Goal: Task Accomplishment & Management: Complete application form

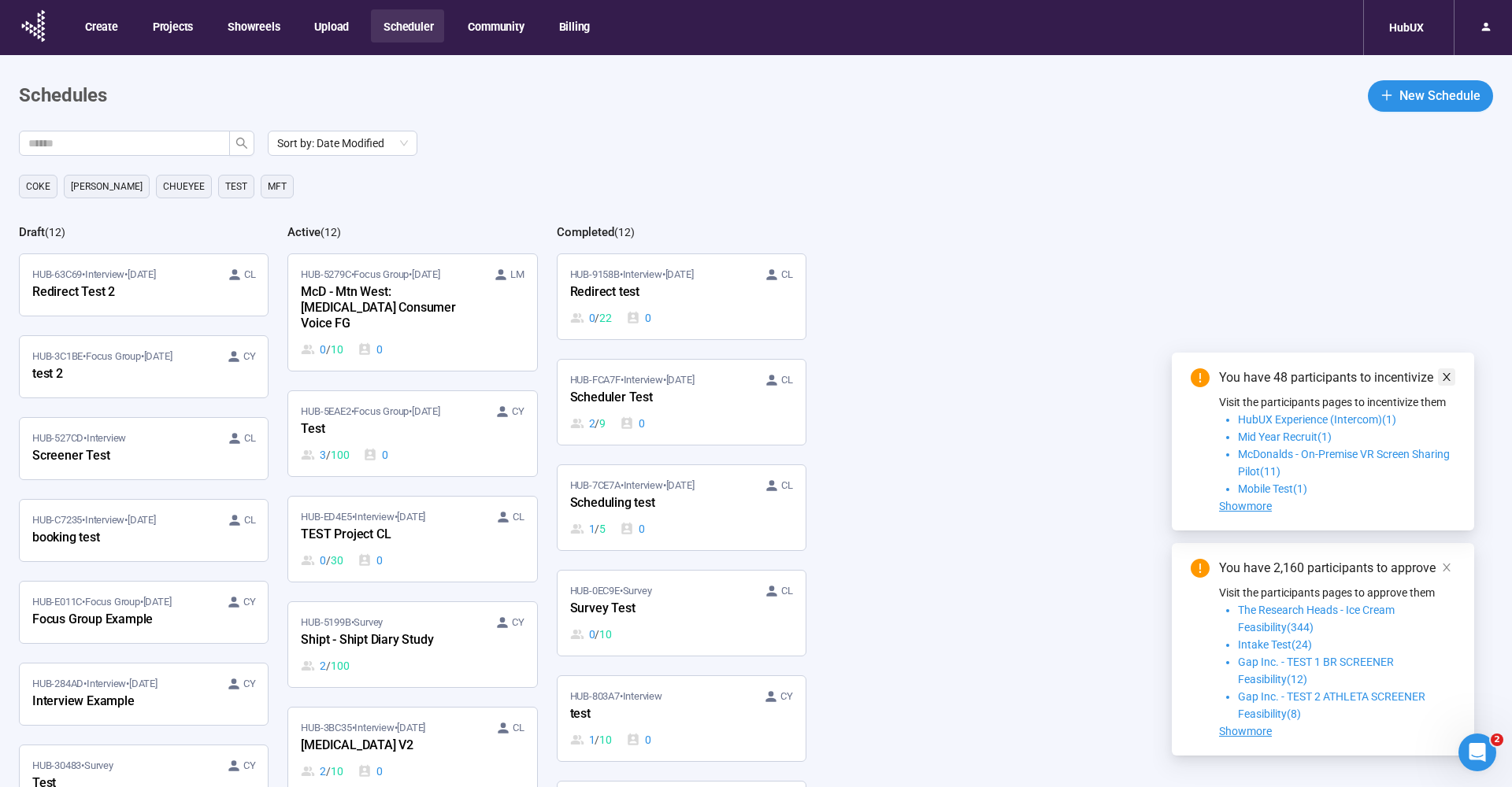
click at [1445, 369] on span at bounding box center [1447, 377] width 11 height 17
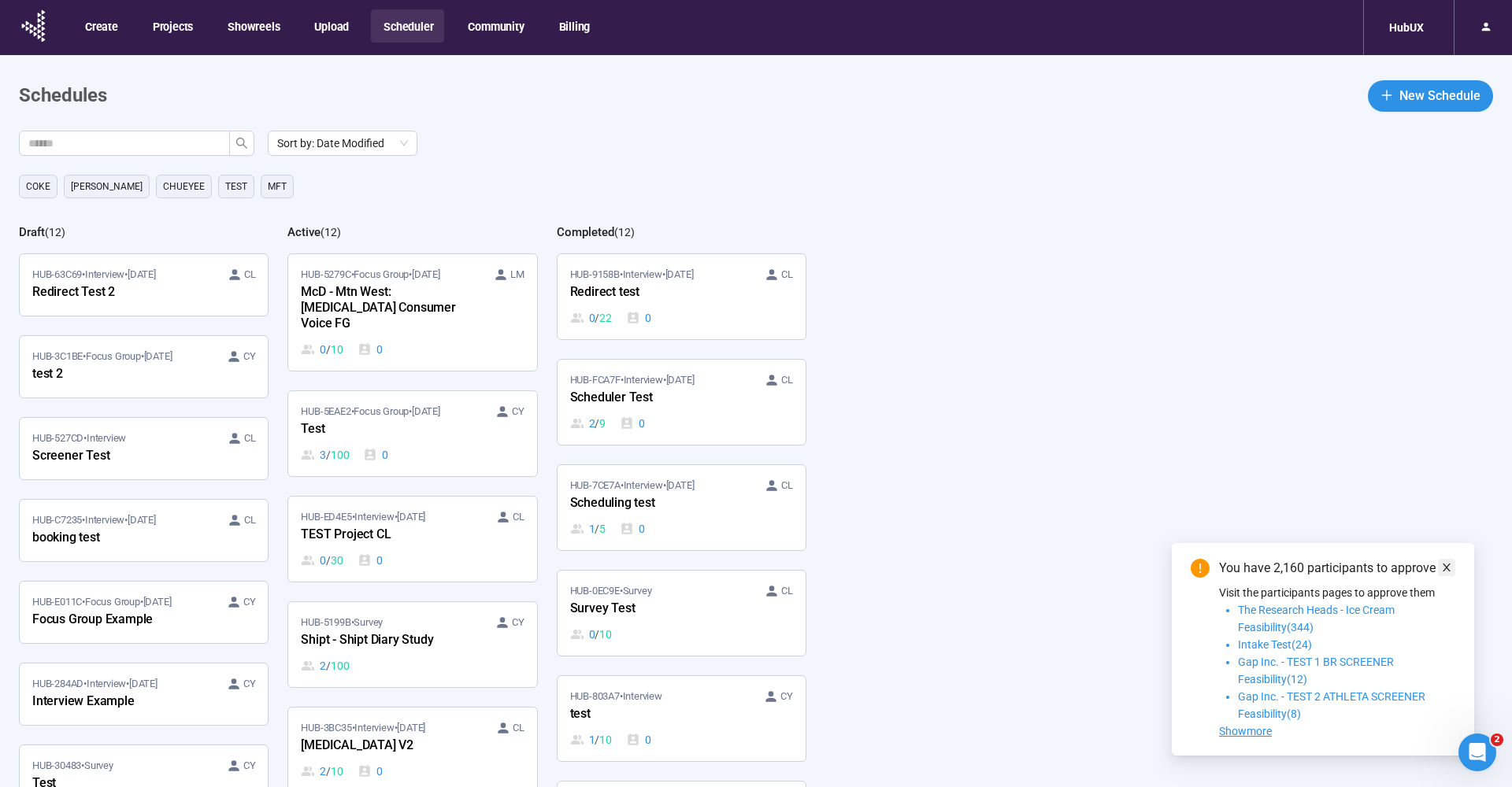
click at [1447, 563] on icon "close" at bounding box center [1447, 568] width 11 height 11
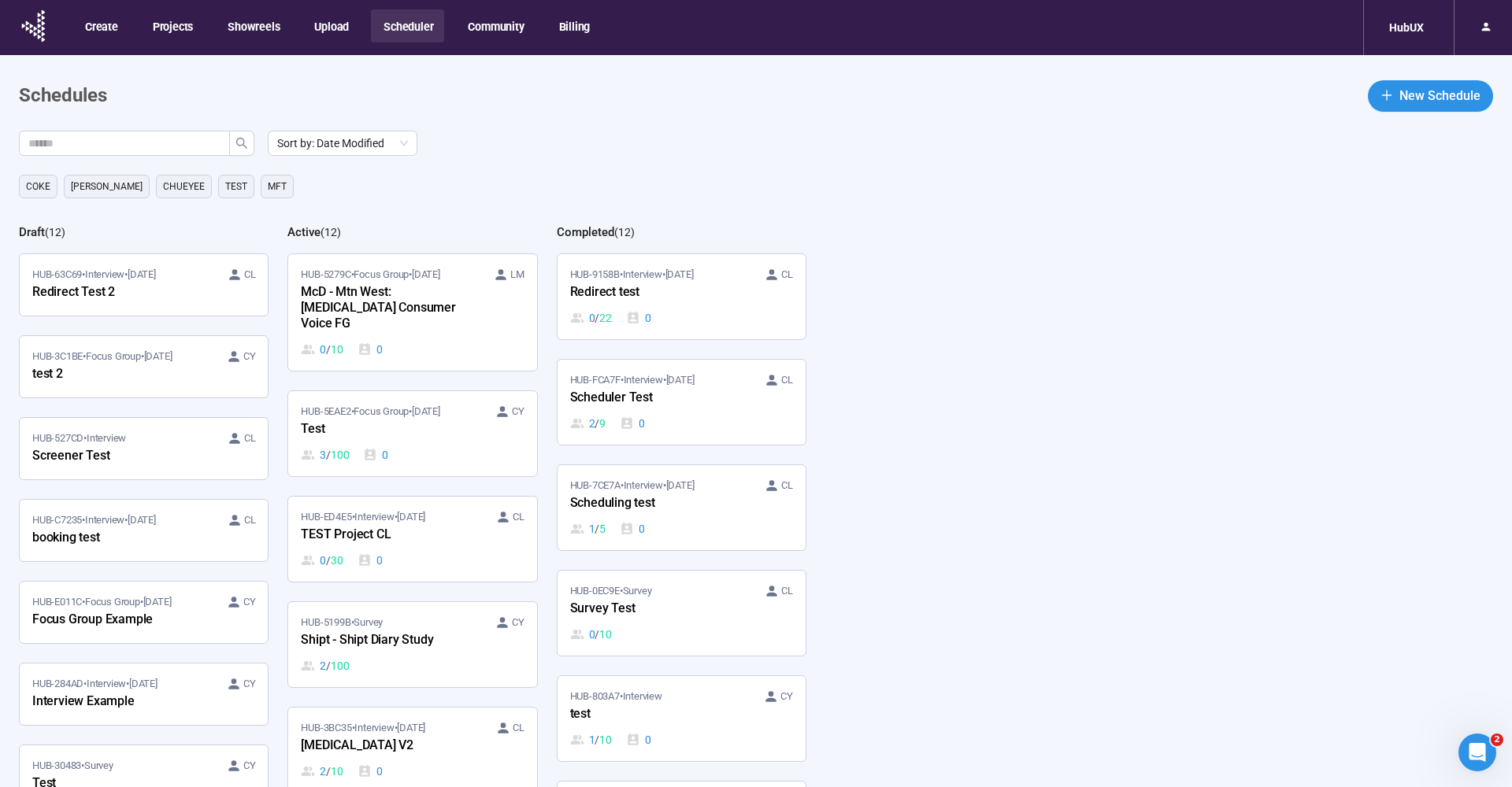
click at [941, 152] on div "Sort by: Date Modified" at bounding box center [765, 142] width 1493 height 25
click at [1403, 39] on div "HubUX" at bounding box center [1406, 27] width 53 height 30
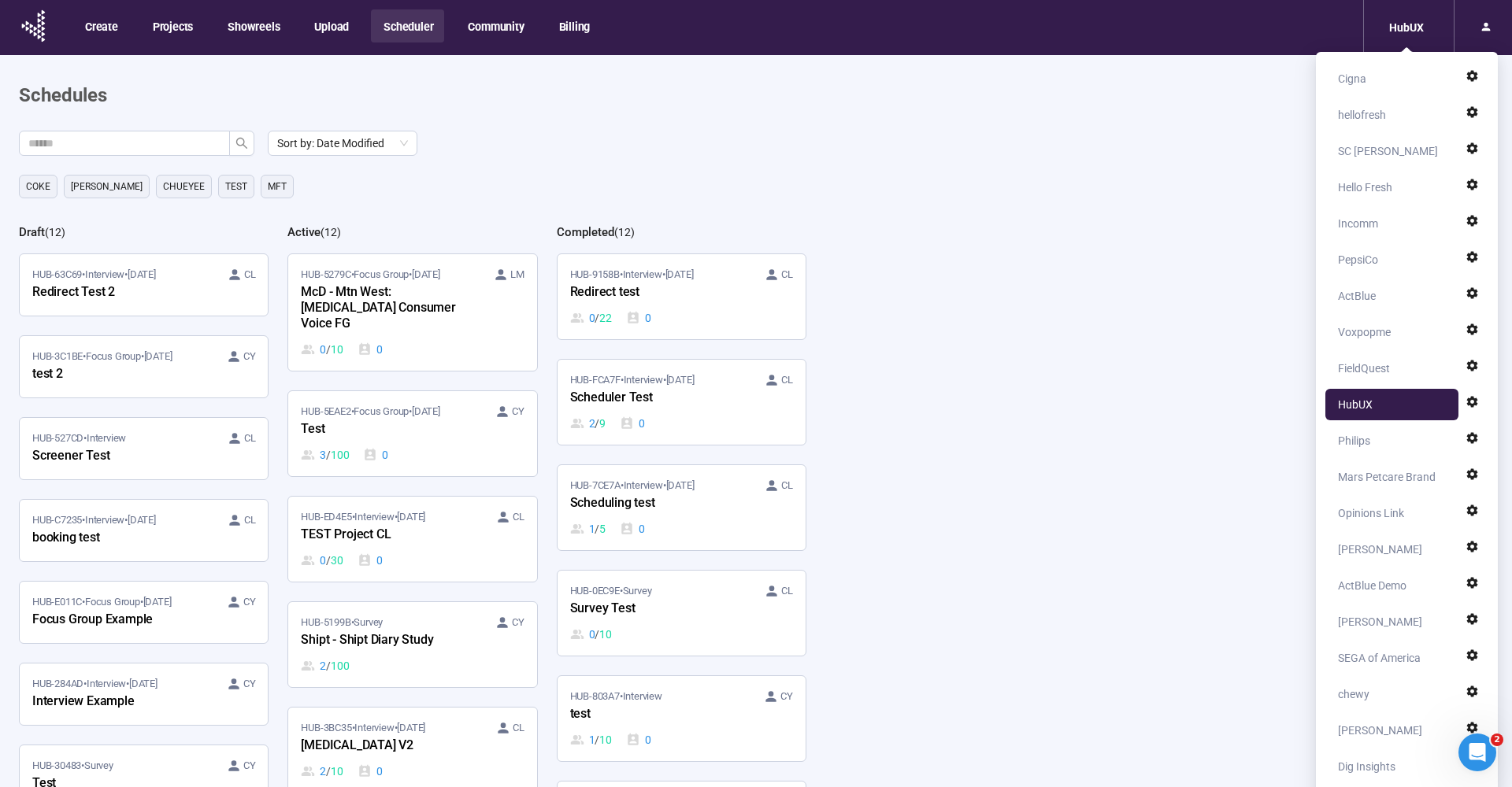
click at [1157, 61] on main "Schedules New Schedule Sort by: Date Modified [PERSON_NAME] [PERSON_NAME] TEst …" at bounding box center [756, 456] width 1512 height 803
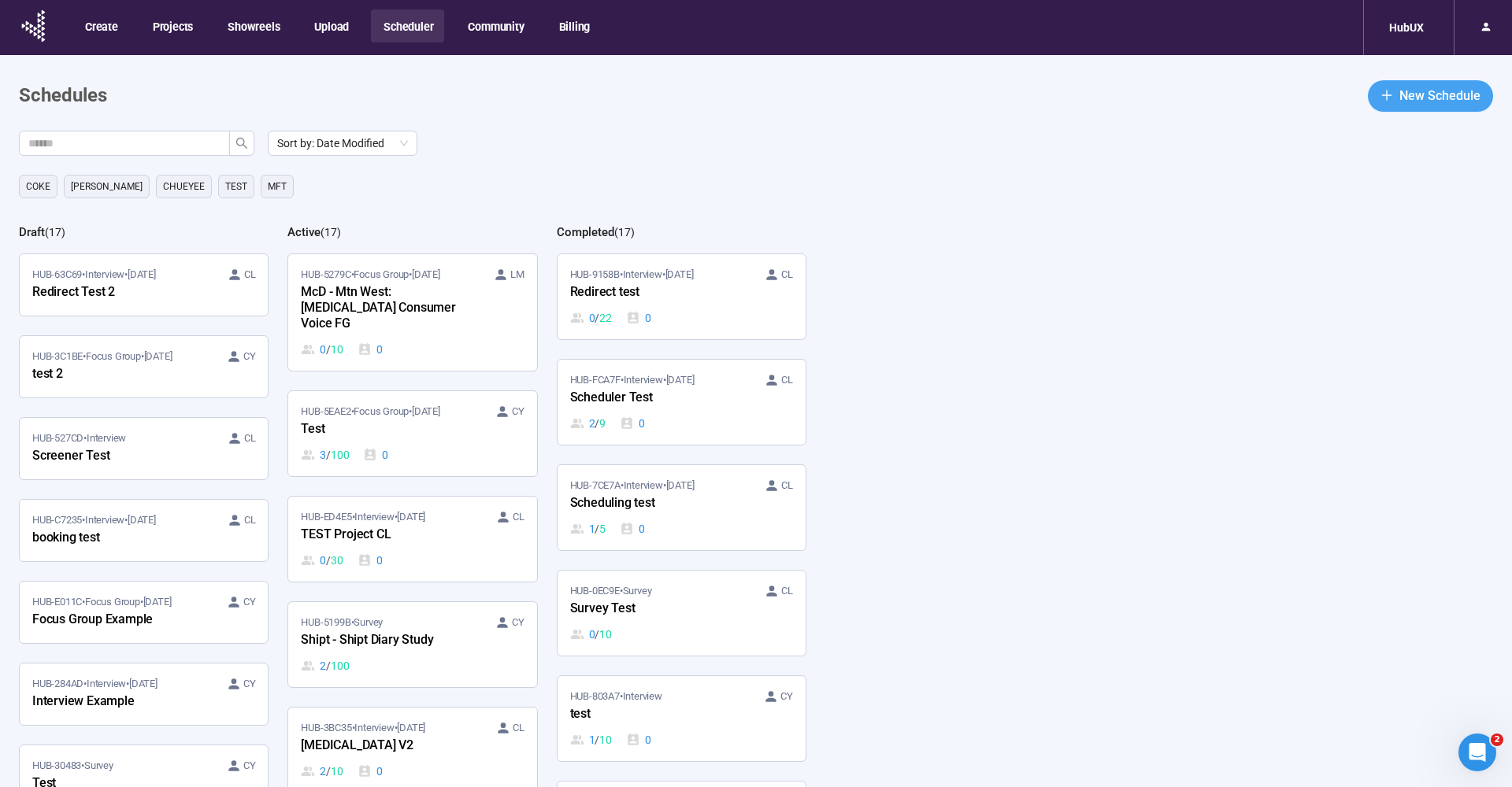
click at [1461, 86] on span "New Schedule" at bounding box center [1440, 96] width 82 height 20
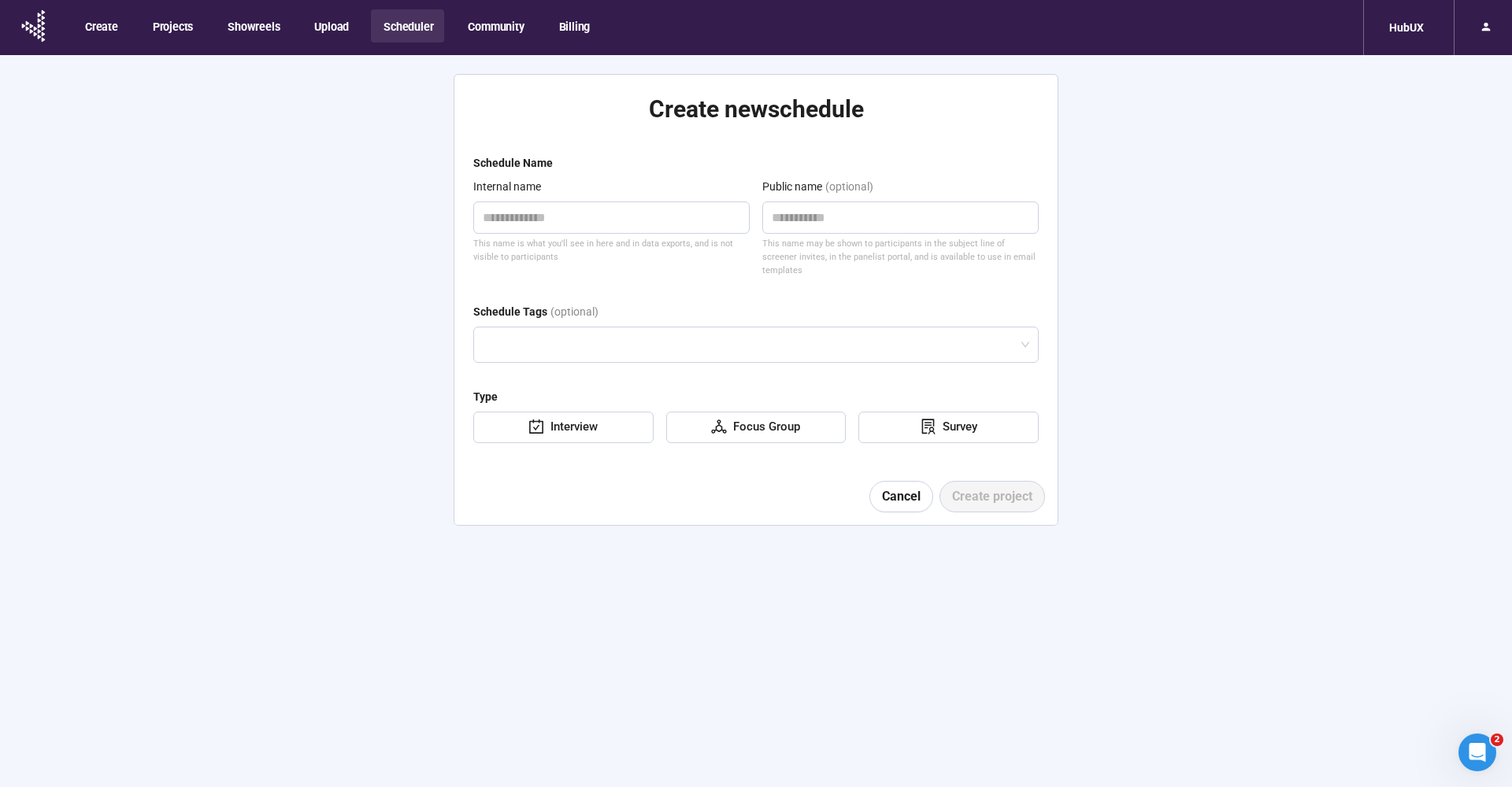
type textarea "**********"
click at [934, 419] on icon "solution" at bounding box center [928, 426] width 13 height 15
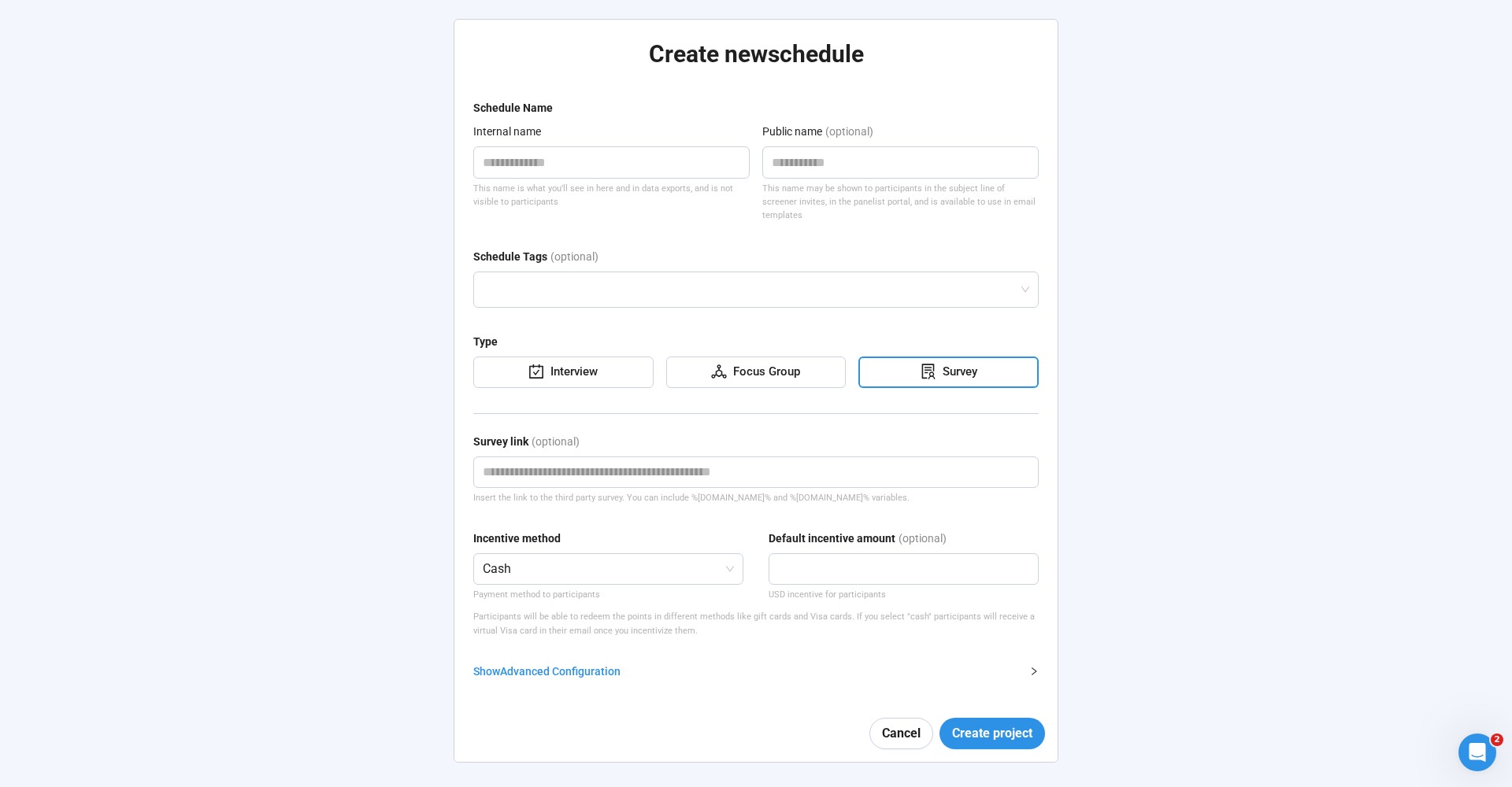
scroll to position [55, 0]
drag, startPoint x: 685, startPoint y: 484, endPoint x: 751, endPoint y: 485, distance: 66.0
click at [751, 491] on div "Insert the link to the third party survey. You can include %[DOMAIN_NAME]% and …" at bounding box center [756, 497] width 565 height 13
copy div "%[DOMAIN_NAME]%"
click at [777, 433] on div "Survey link (optional)" at bounding box center [756, 444] width 565 height 23
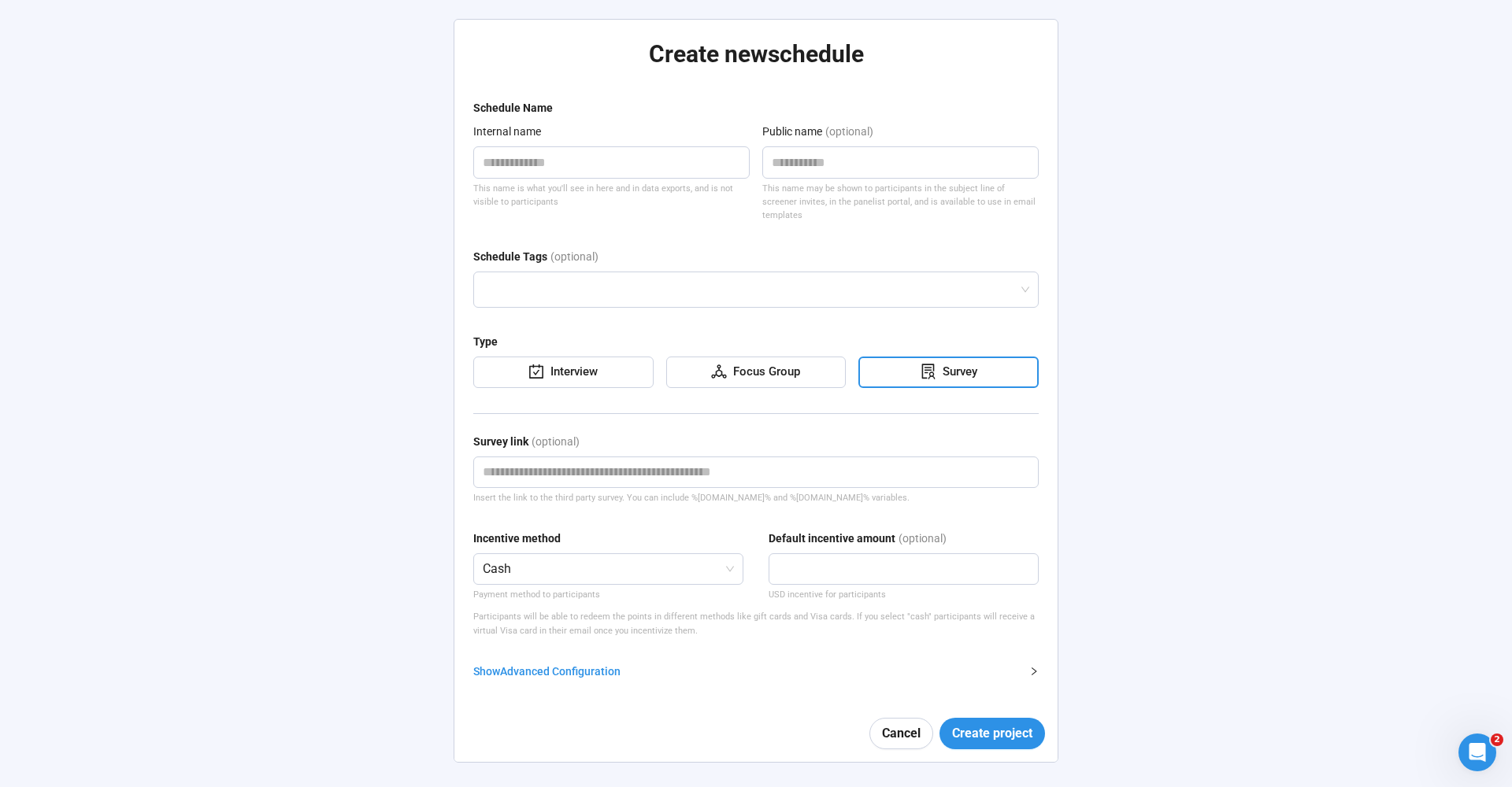
click at [525, 663] on div "Show Advanced Configuration" at bounding box center [746, 672] width 546 height 17
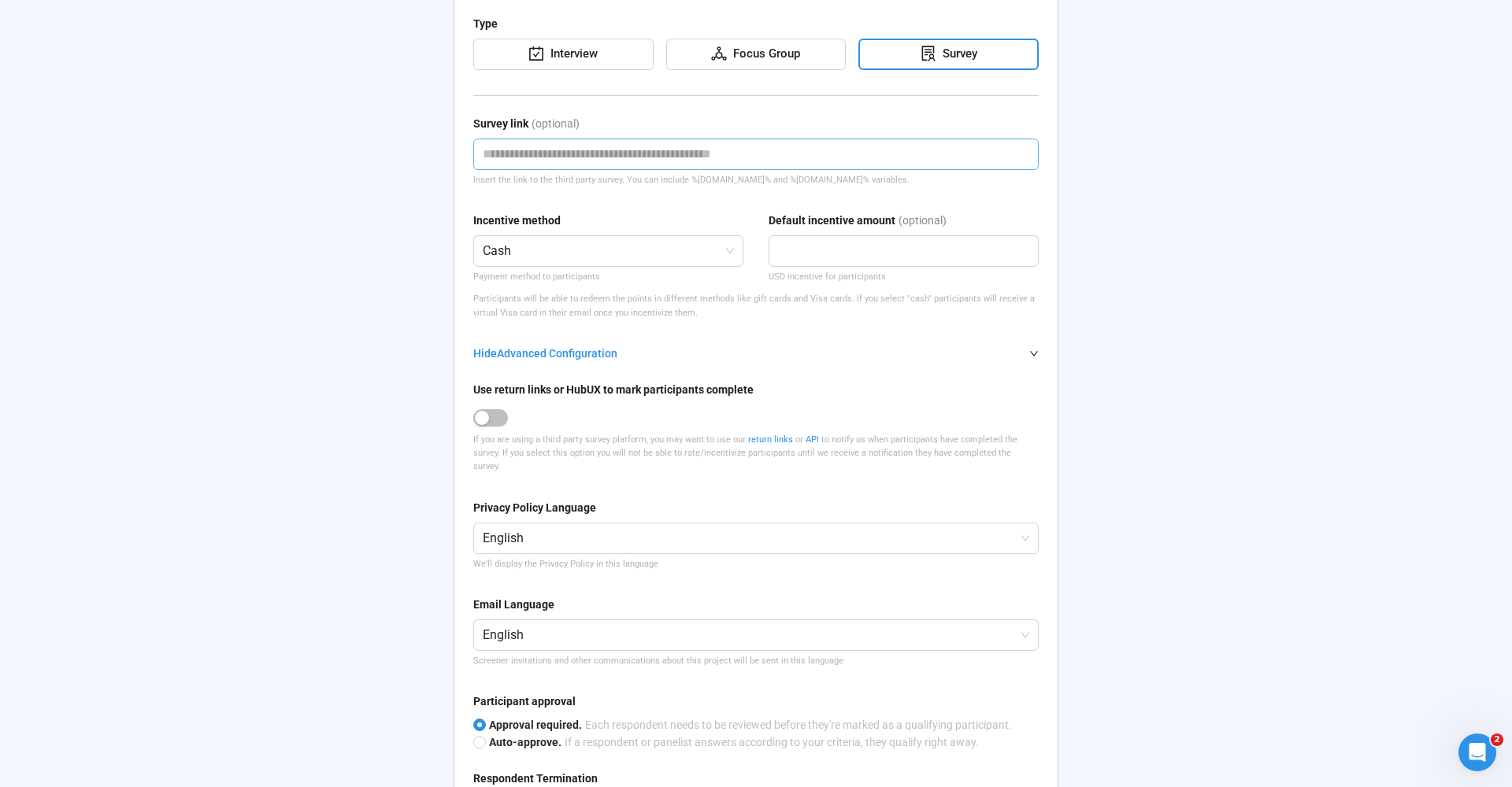
scroll to position [375, 0]
click at [491, 408] on span "button" at bounding box center [490, 416] width 35 height 17
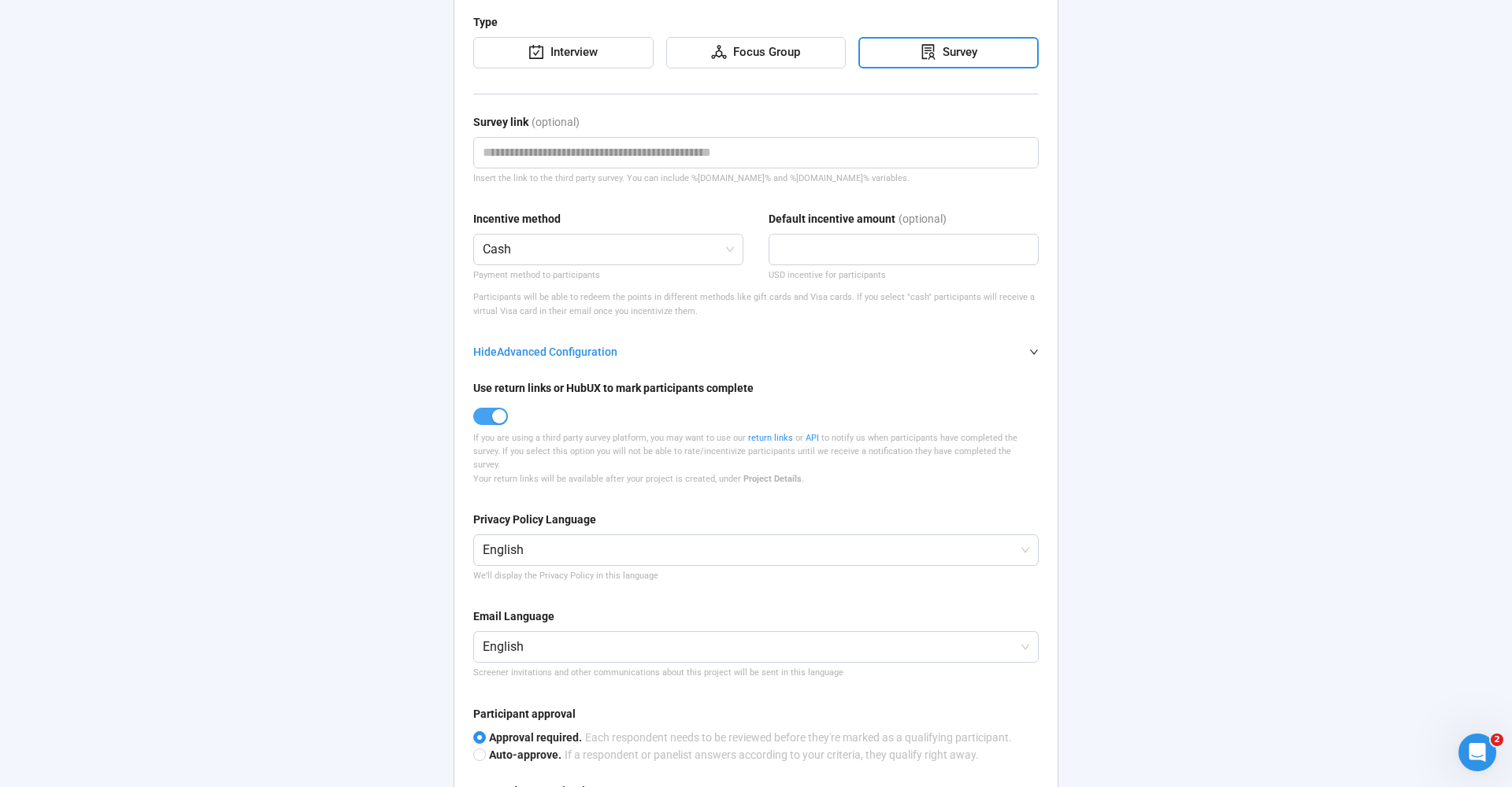
click at [496, 409] on div "button" at bounding box center [499, 416] width 14 height 14
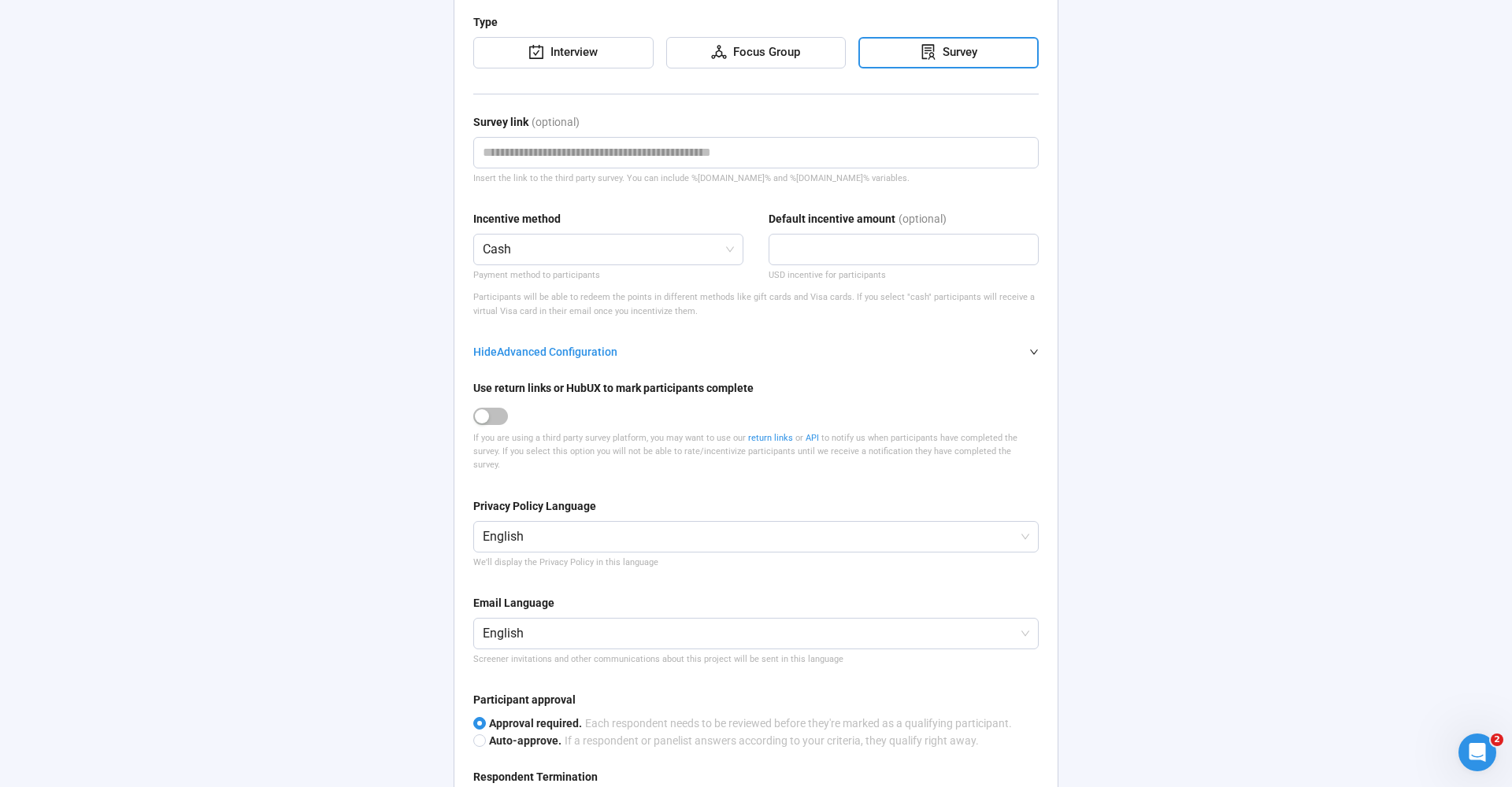
click at [484, 410] on div at bounding box center [756, 415] width 565 height 25
click at [486, 408] on span "button" at bounding box center [490, 416] width 35 height 17
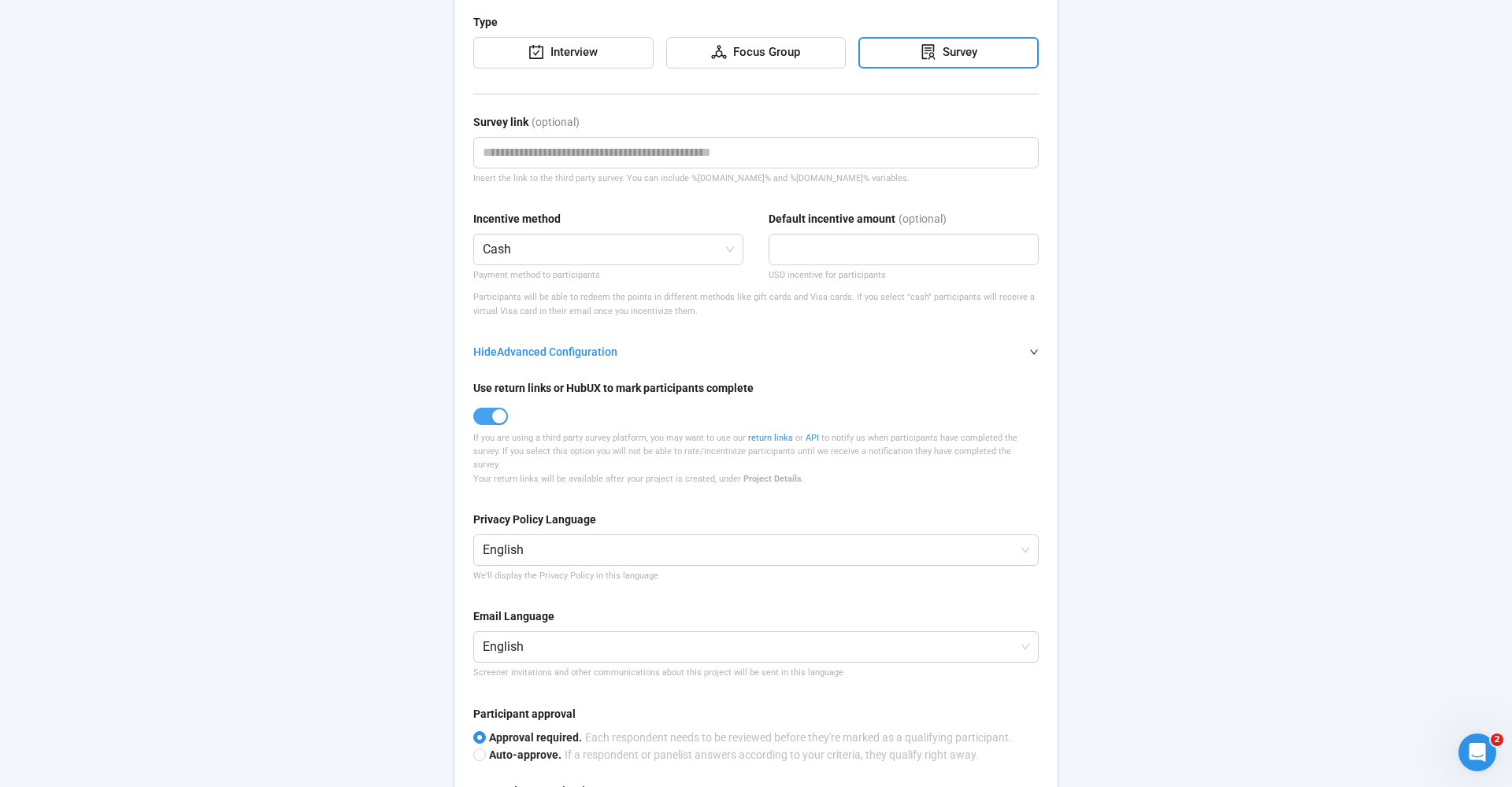
click at [486, 408] on span "button" at bounding box center [490, 416] width 35 height 17
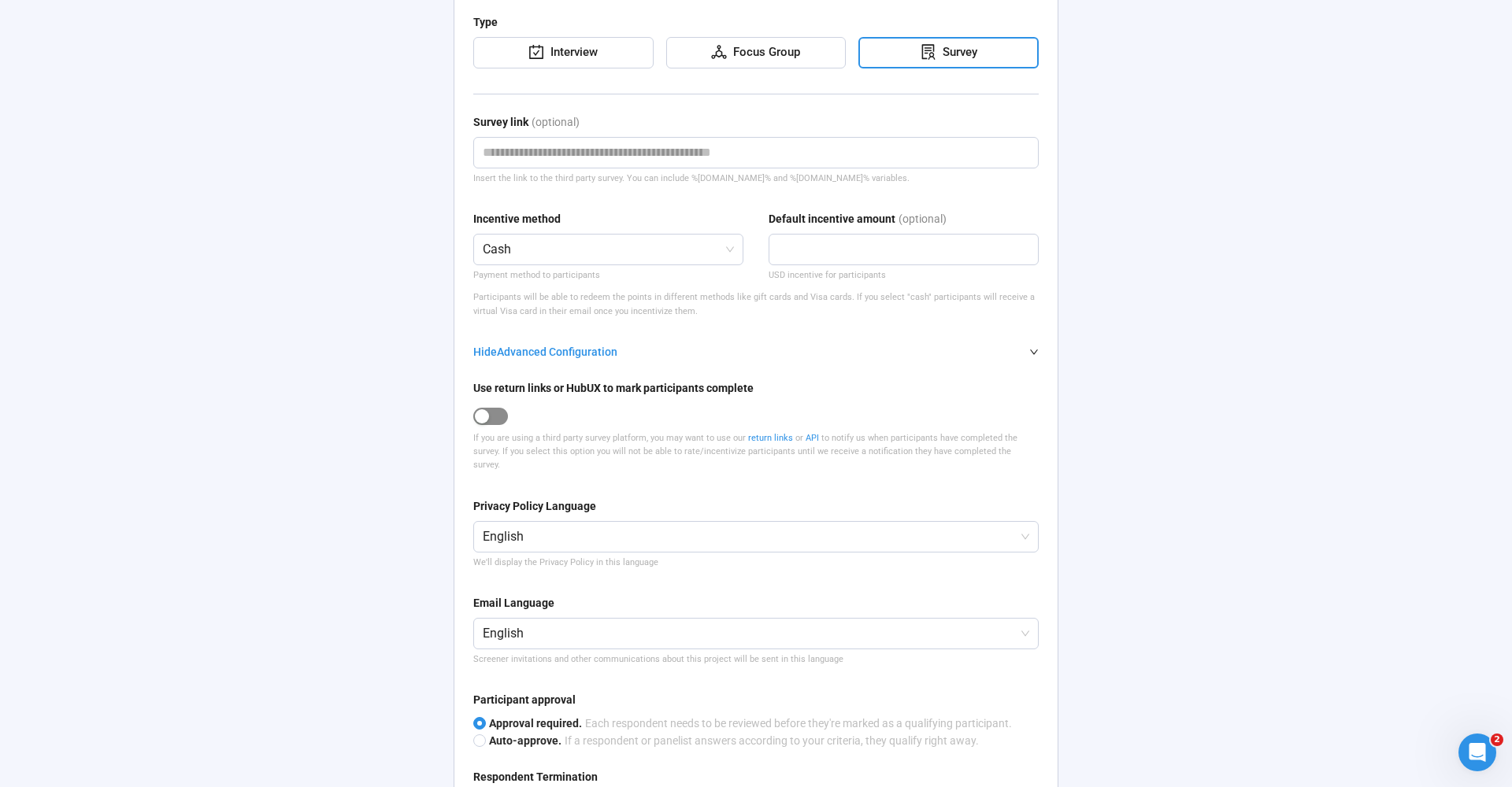
click at [486, 409] on div "button" at bounding box center [482, 416] width 14 height 14
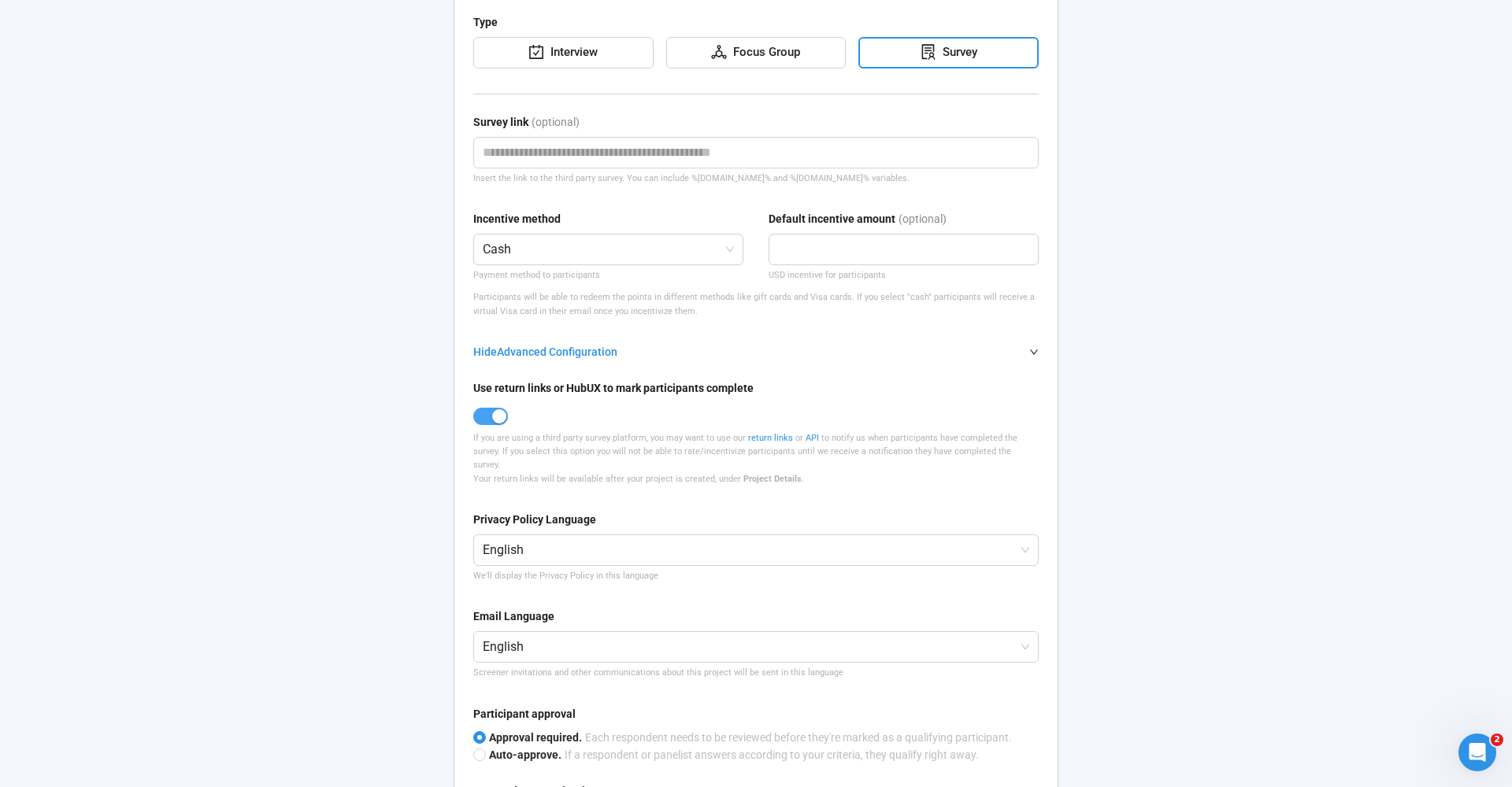
click at [486, 408] on span "button" at bounding box center [490, 416] width 35 height 17
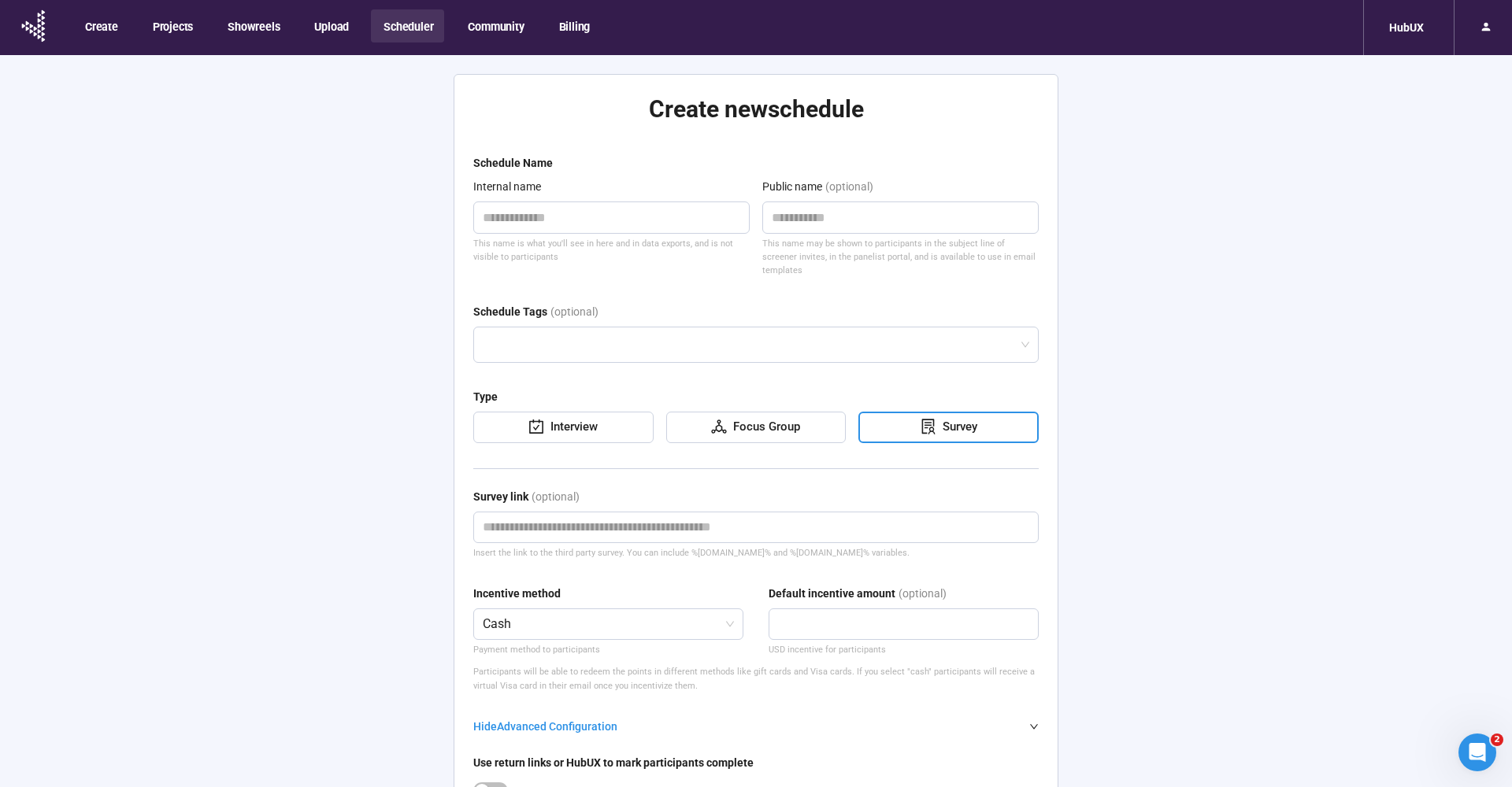
scroll to position [0, 0]
click at [411, 26] on button "Scheduler" at bounding box center [408, 25] width 73 height 33
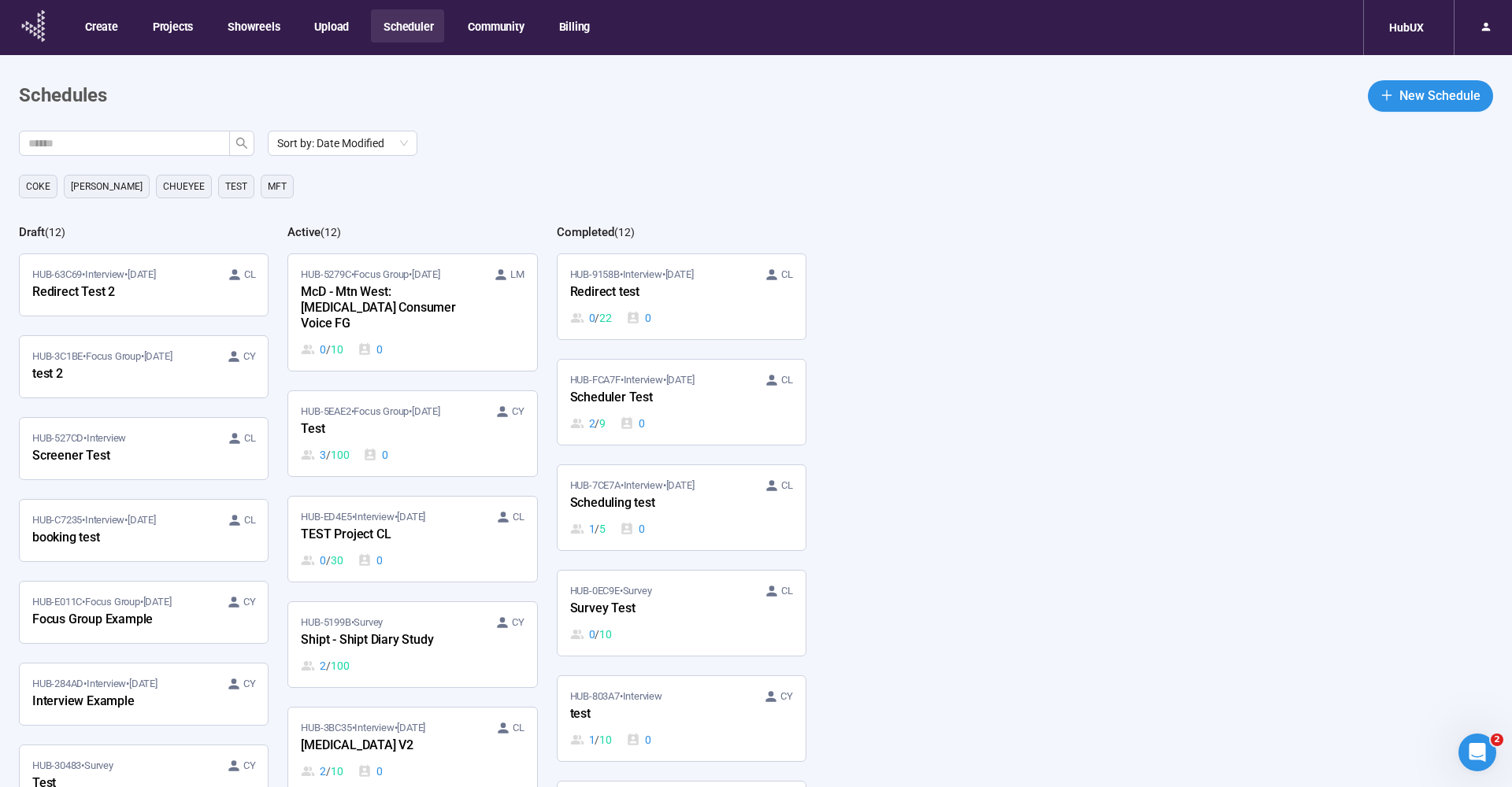
click at [42, 27] on icon at bounding box center [43, 29] width 3 height 5
